Goal: Transaction & Acquisition: Obtain resource

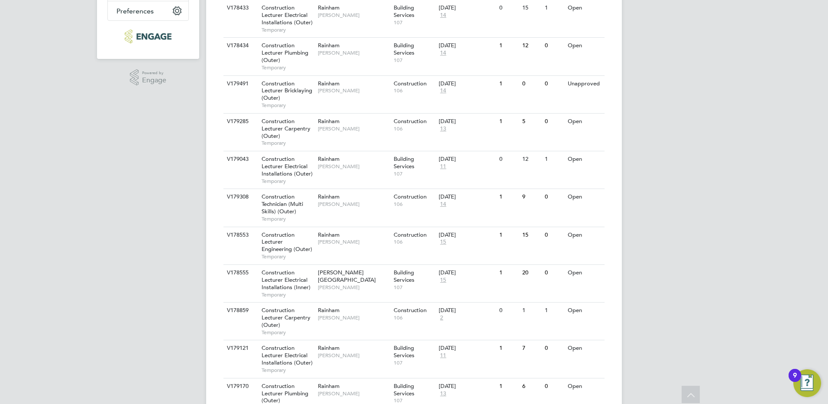
scroll to position [184, 0]
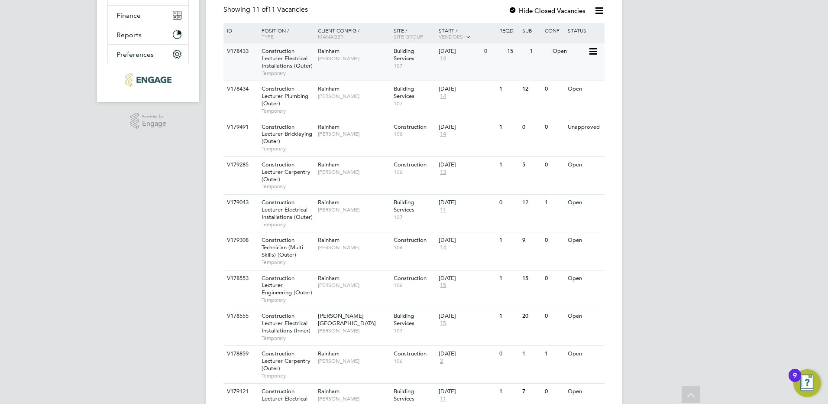
click at [299, 58] on span "Construction Lecturer Electrical Installations (Outer)" at bounding box center [287, 58] width 51 height 22
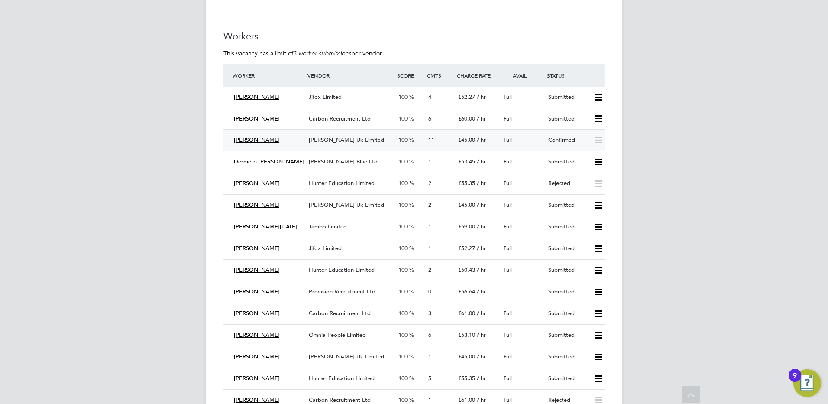
click at [260, 142] on span "[PERSON_NAME]" at bounding box center [257, 139] width 46 height 7
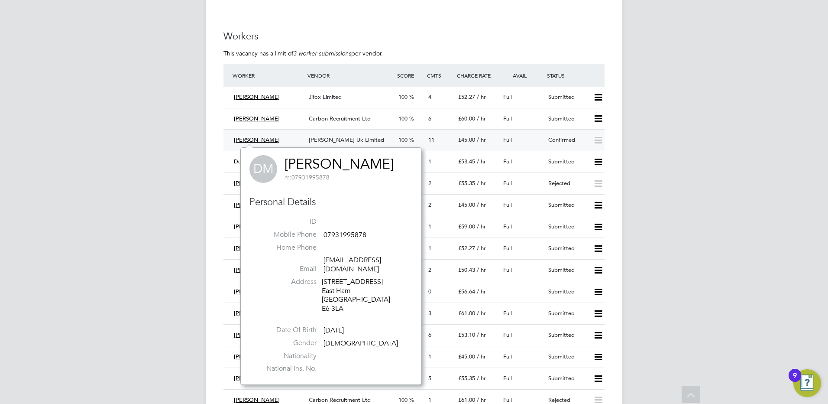
click at [349, 134] on div "[PERSON_NAME] Uk Limited" at bounding box center [350, 140] width 90 height 14
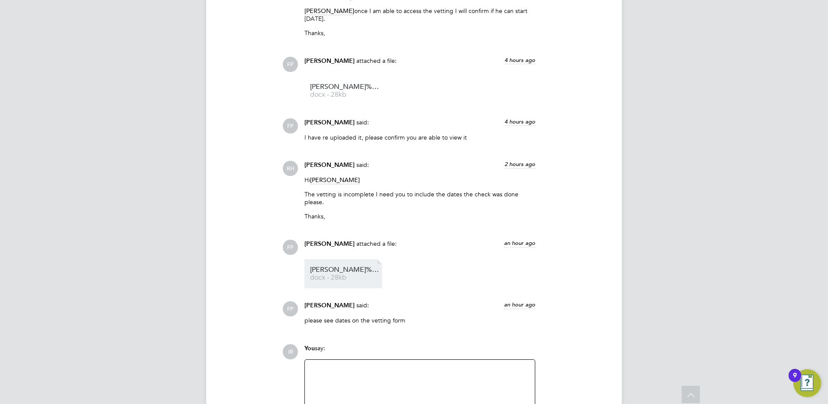
click at [336, 266] on link "[PERSON_NAME]%20McMillan%20-%20NCC%20Vetting%20updated docx - 28kb" at bounding box center [344, 273] width 69 height 14
click at [334, 266] on span "[PERSON_NAME]%20McMillan%20-%20NCC%20Vetting%20updated" at bounding box center [344, 269] width 69 height 6
